Goal: Transaction & Acquisition: Purchase product/service

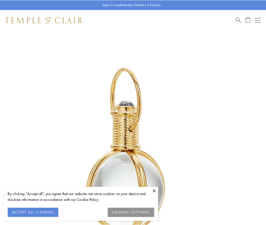
scroll to position [132, 0]
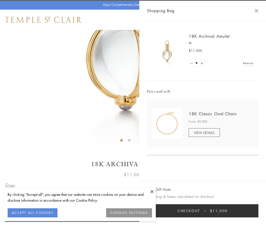
click at [203, 211] on button "Checkout $11,000" at bounding box center [202, 210] width 111 height 13
